Goal: Task Accomplishment & Management: Manage account settings

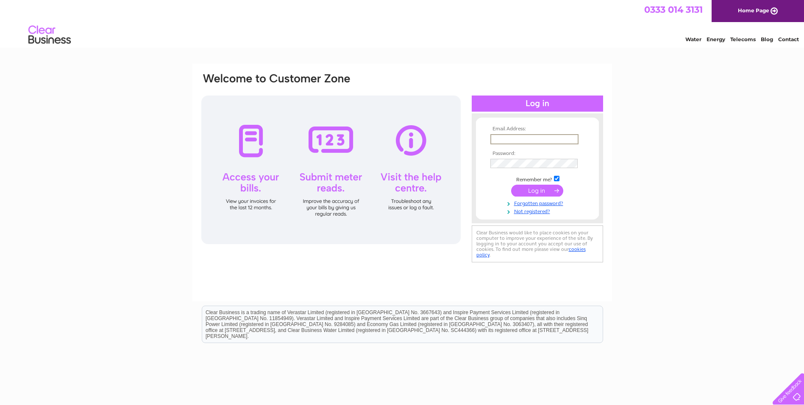
click at [506, 137] on input "text" at bounding box center [535, 139] width 88 height 10
type input "accounts@emtecgroup.co.uk"
click at [287, 128] on div "Email Address: accounts@emtecgroup.co.uk Password:" at bounding box center [403, 168] width 404 height 192
click at [531, 193] on input "submit" at bounding box center [537, 190] width 52 height 12
click at [546, 188] on input "submit" at bounding box center [537, 190] width 52 height 12
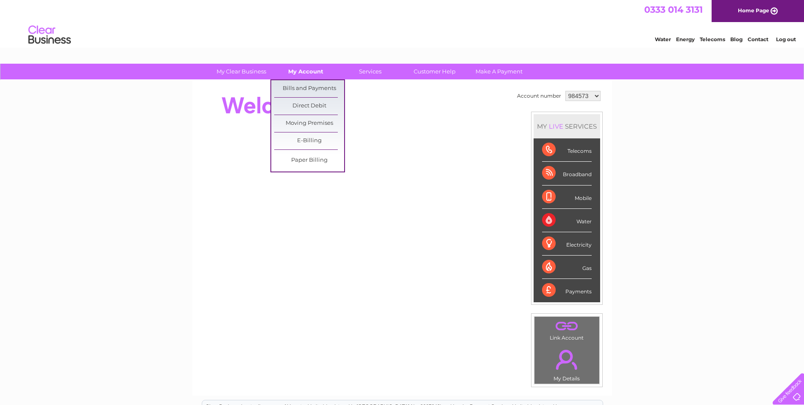
click at [314, 71] on link "My Account" at bounding box center [306, 72] width 70 height 16
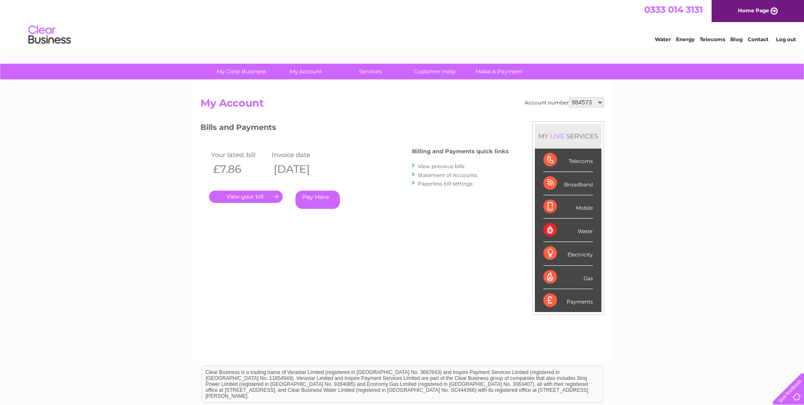
click at [246, 197] on link "." at bounding box center [246, 196] width 74 height 12
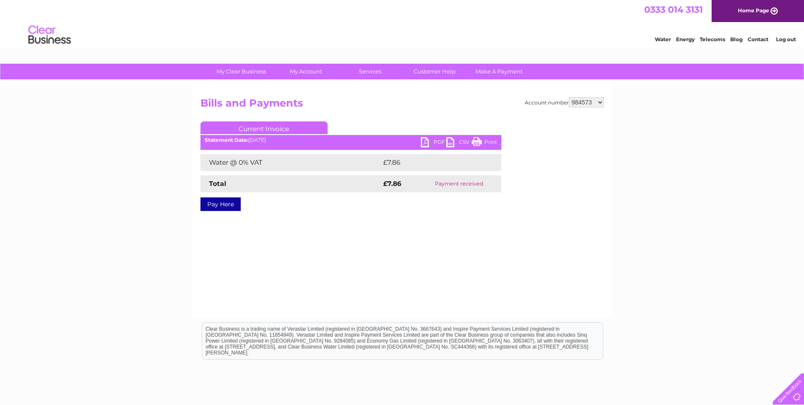
click at [484, 140] on link "Print" at bounding box center [484, 143] width 25 height 12
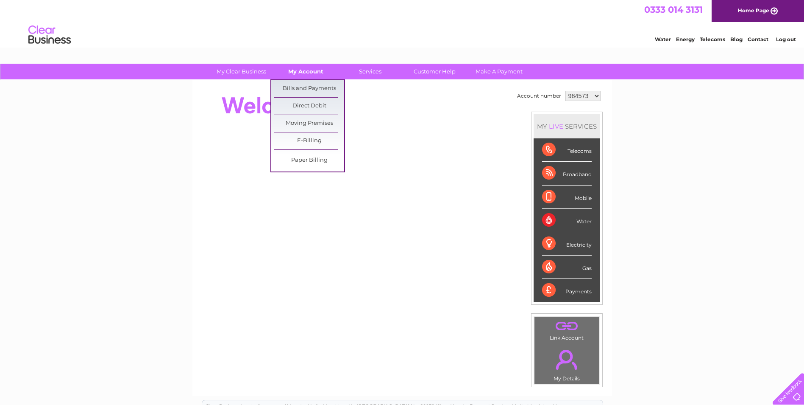
click at [316, 69] on link "My Account" at bounding box center [306, 72] width 70 height 16
click at [306, 89] on link "Bills and Payments" at bounding box center [309, 88] width 70 height 17
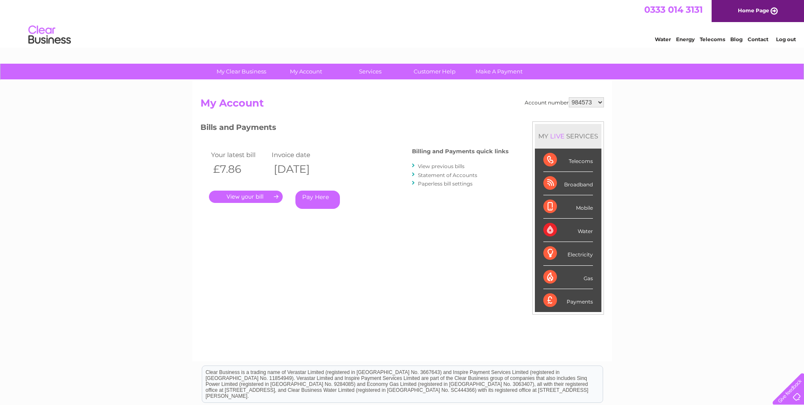
click at [274, 193] on link "." at bounding box center [246, 196] width 74 height 12
